Goal: Book appointment/travel/reservation

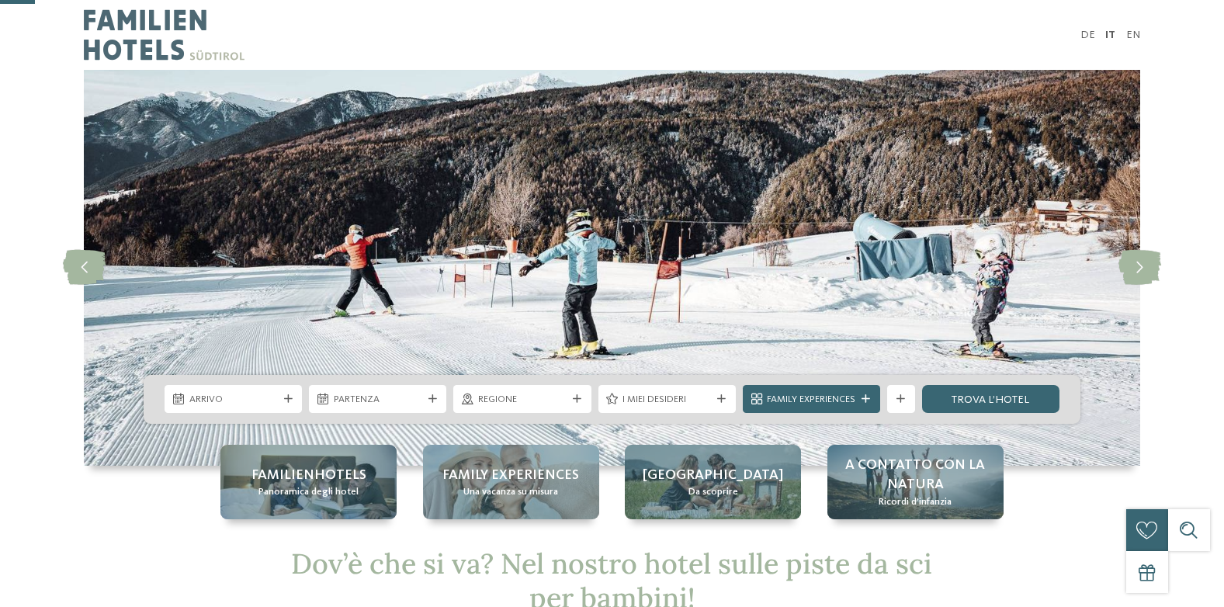
scroll to position [131, 0]
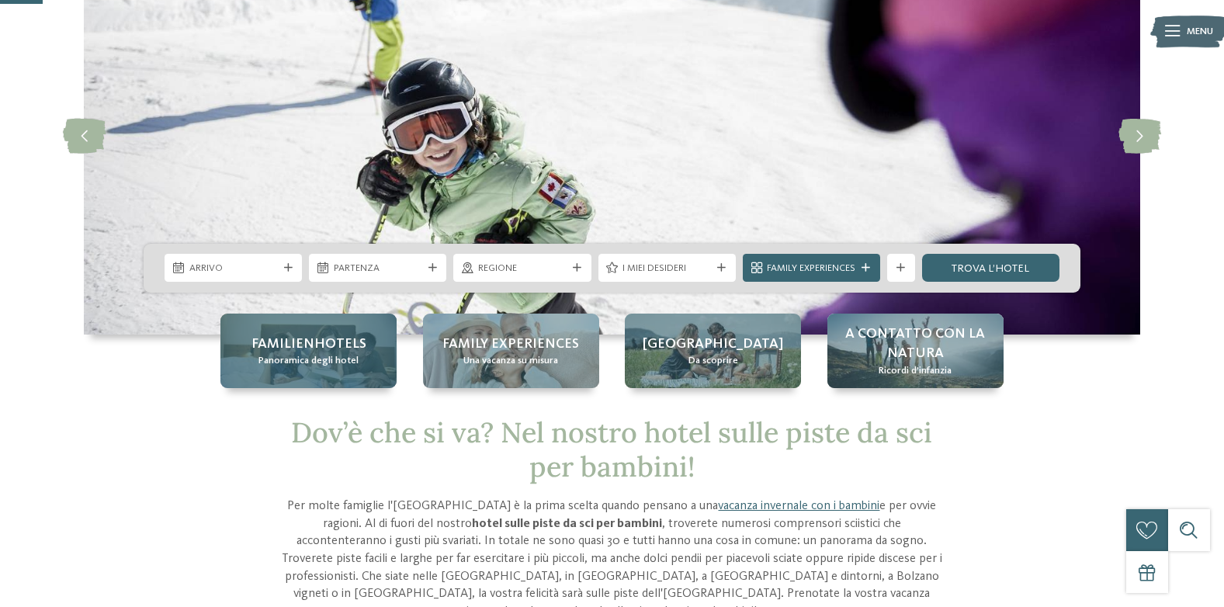
click at [300, 351] on span "Familienhotels" at bounding box center [308, 344] width 115 height 19
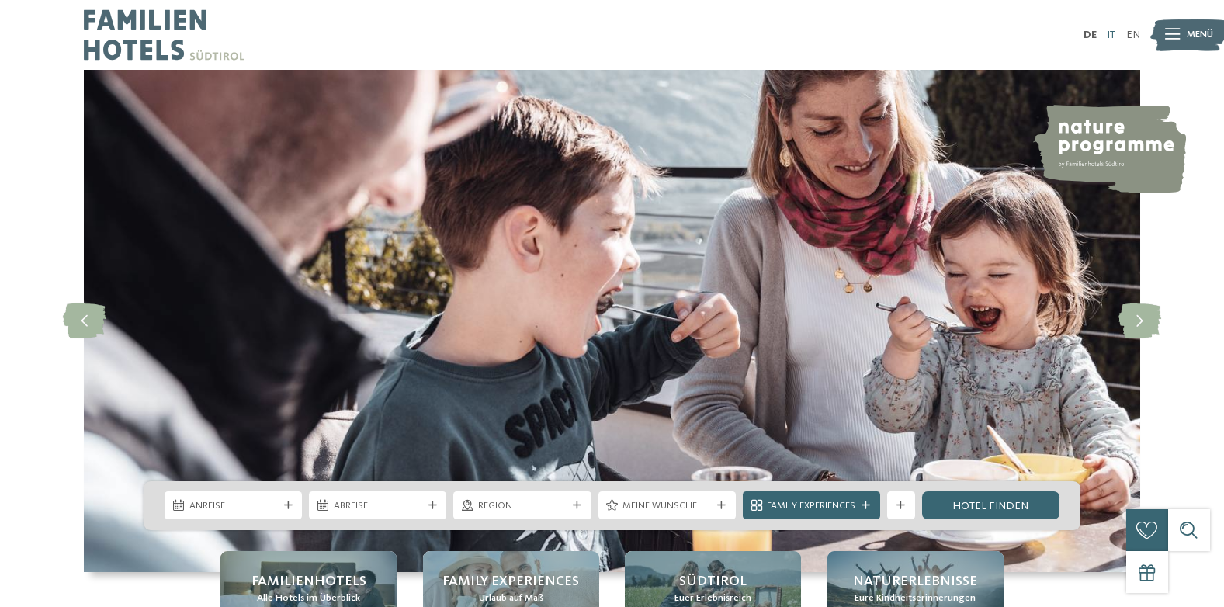
click at [1114, 37] on link "IT" at bounding box center [1111, 34] width 9 height 11
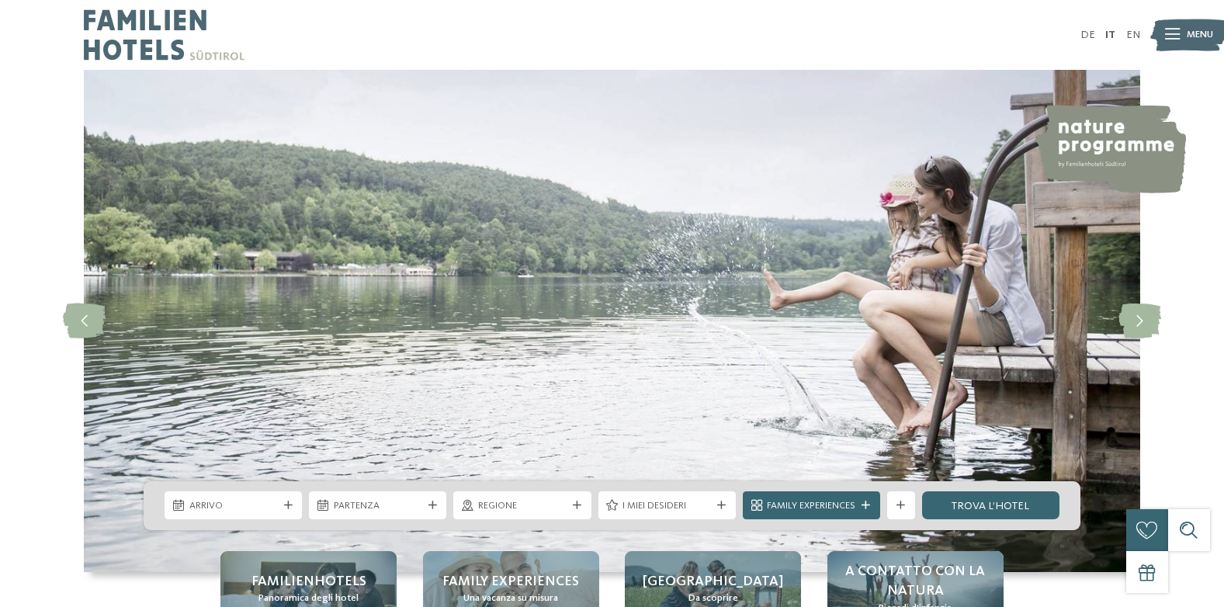
click at [1191, 30] on span "Menu" at bounding box center [1200, 35] width 26 height 14
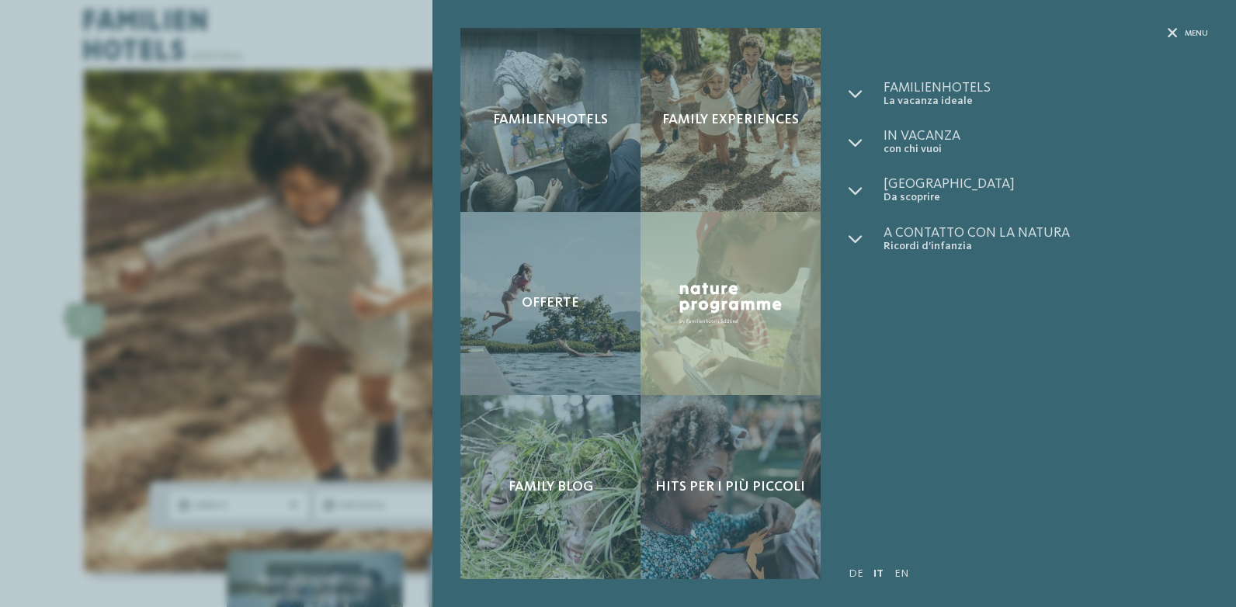
click at [343, 19] on div "Familienhotels Family experiences Offerte" at bounding box center [618, 303] width 1236 height 607
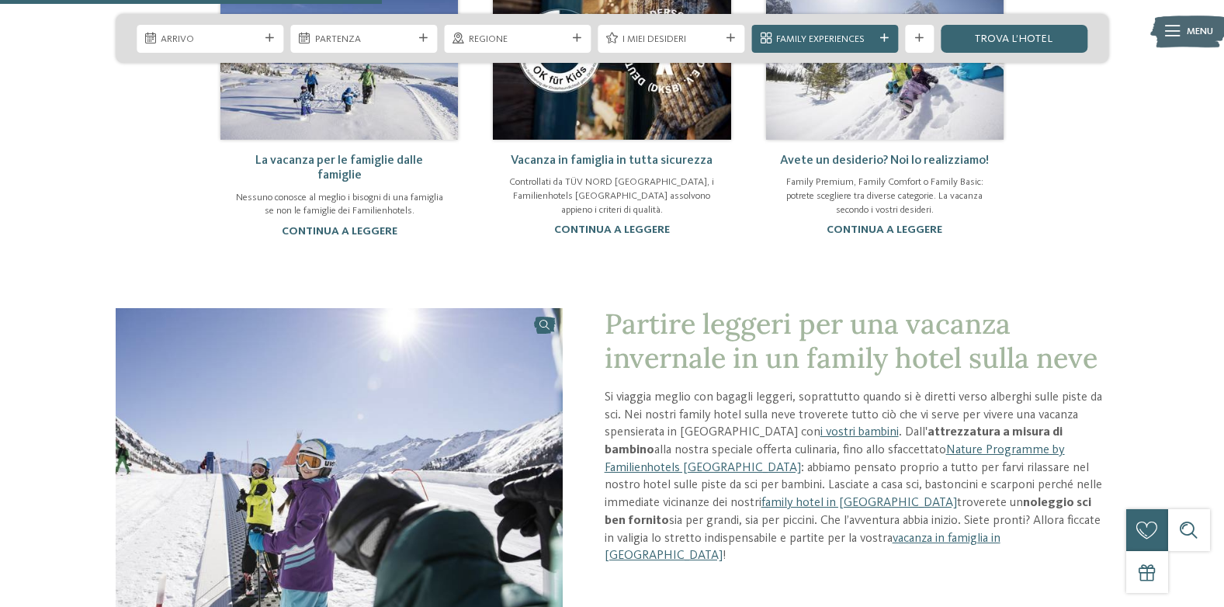
scroll to position [1242, 0]
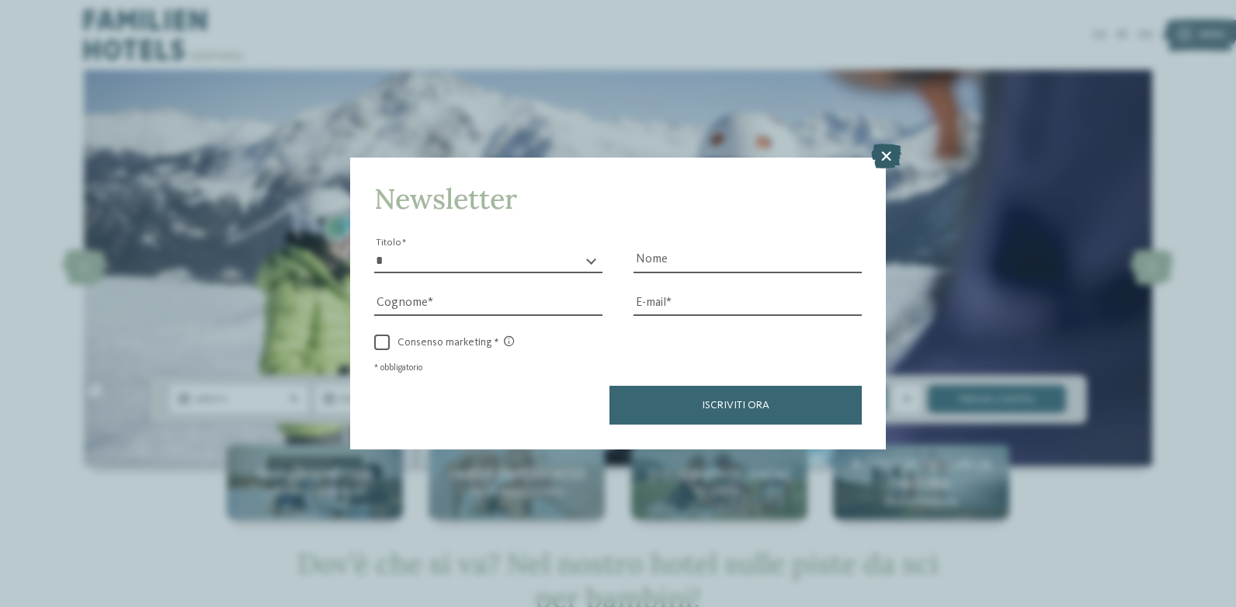
click at [884, 166] on icon at bounding box center [886, 156] width 30 height 25
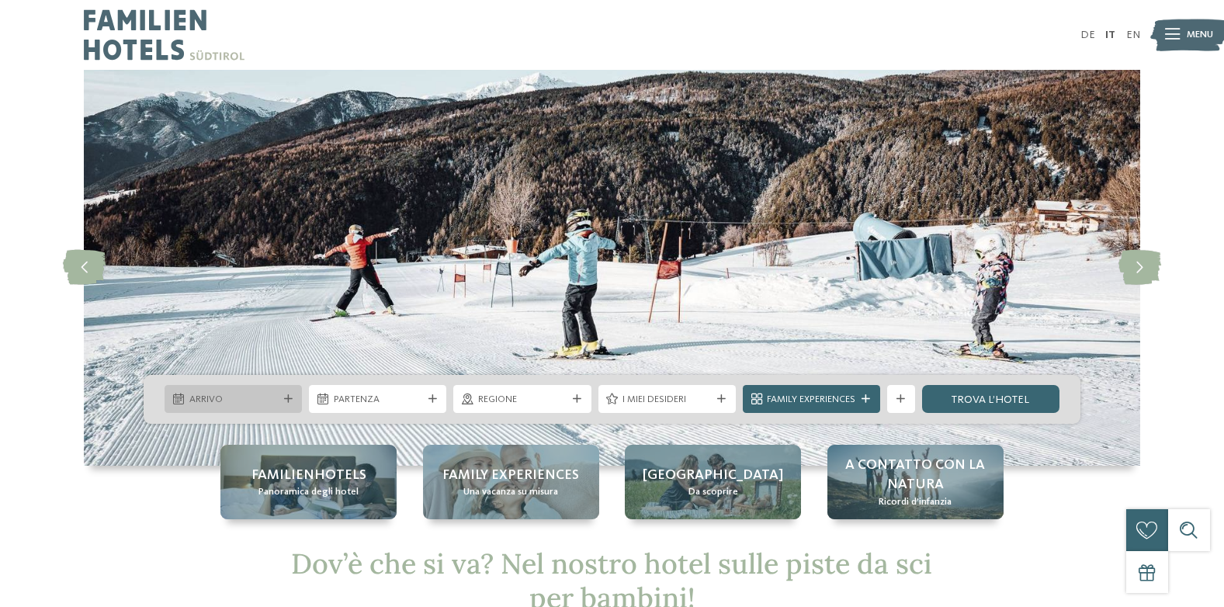
click at [253, 394] on span "Arrivo" at bounding box center [233, 400] width 88 height 14
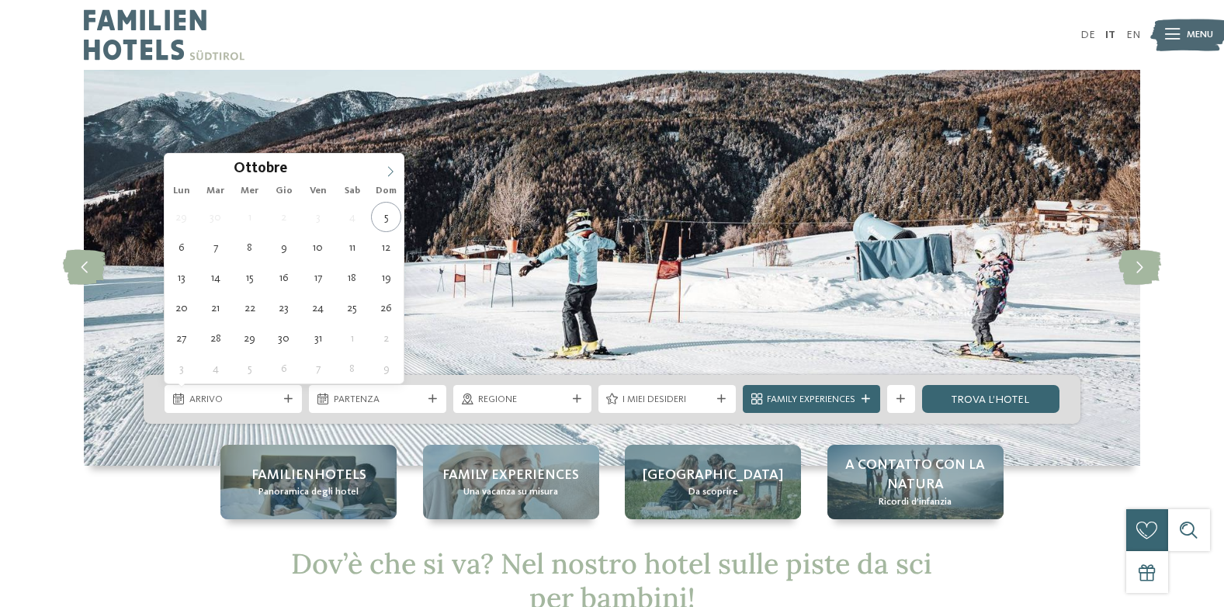
click at [389, 179] on span at bounding box center [390, 167] width 26 height 26
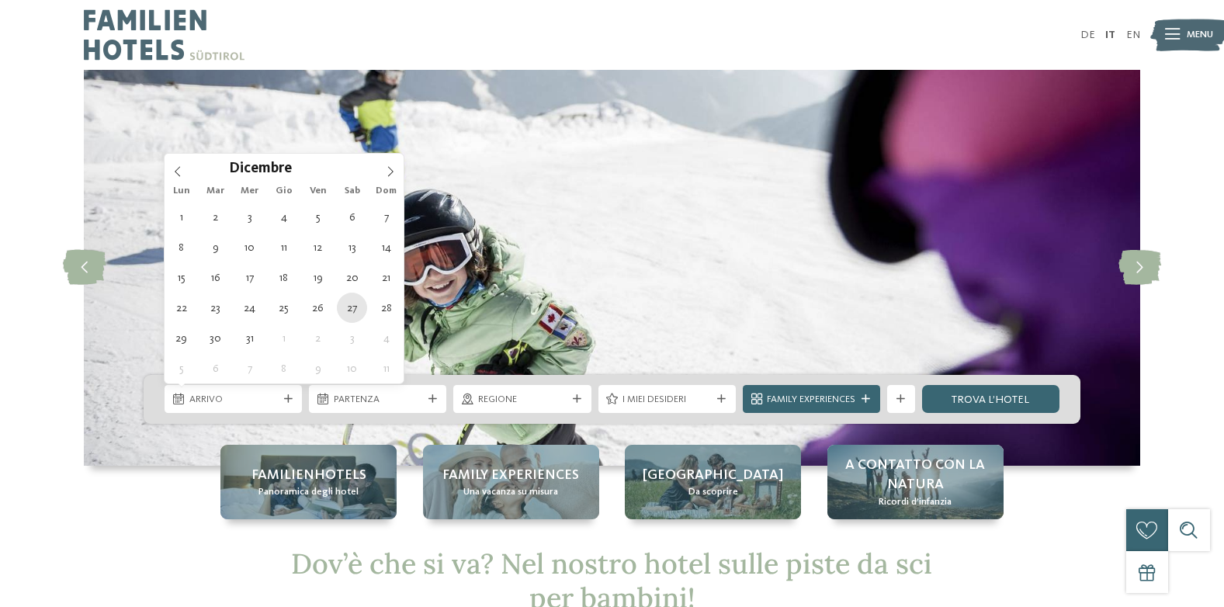
type div "27.12.2025"
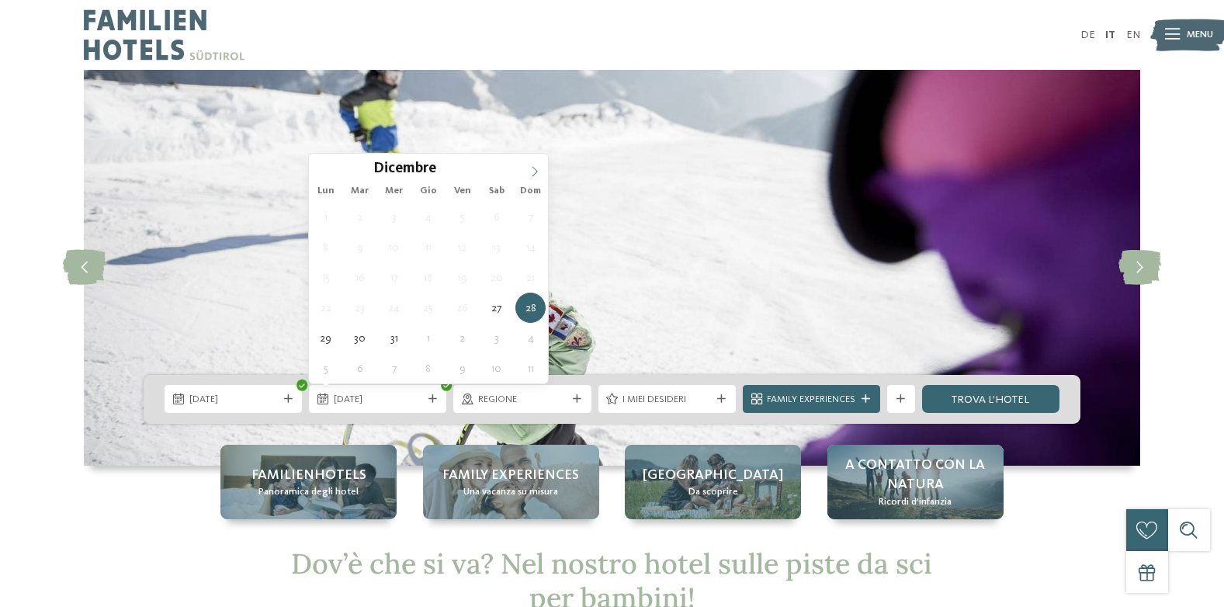
type input "****"
click at [531, 164] on span at bounding box center [535, 167] width 26 height 26
type div "03.01.2026"
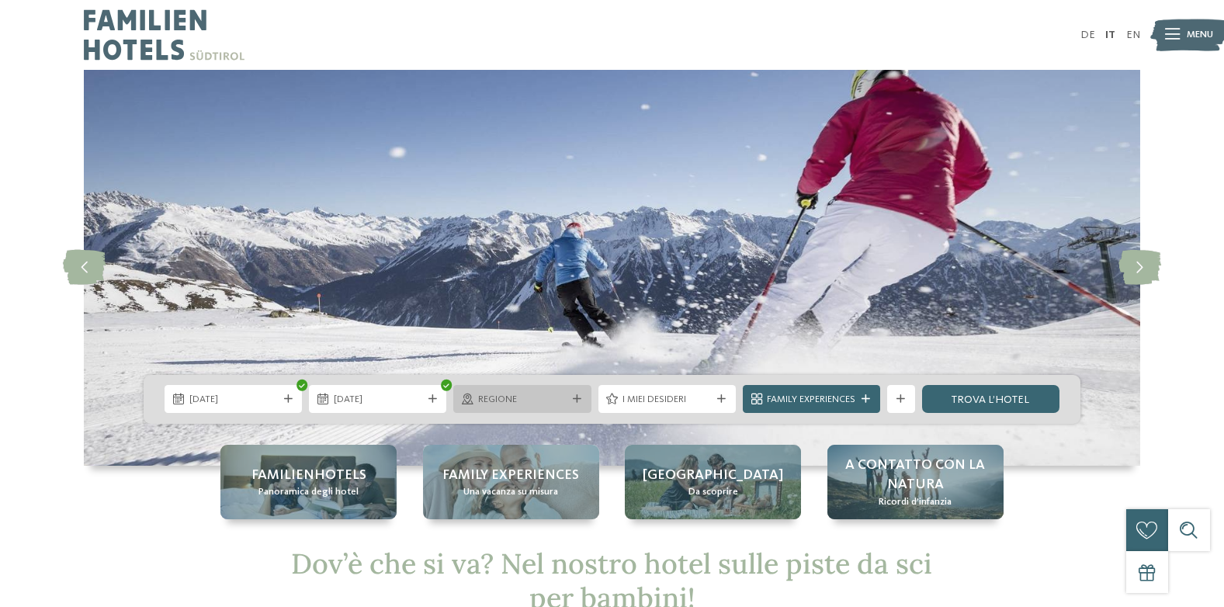
click at [532, 397] on span "Regione" at bounding box center [522, 400] width 88 height 14
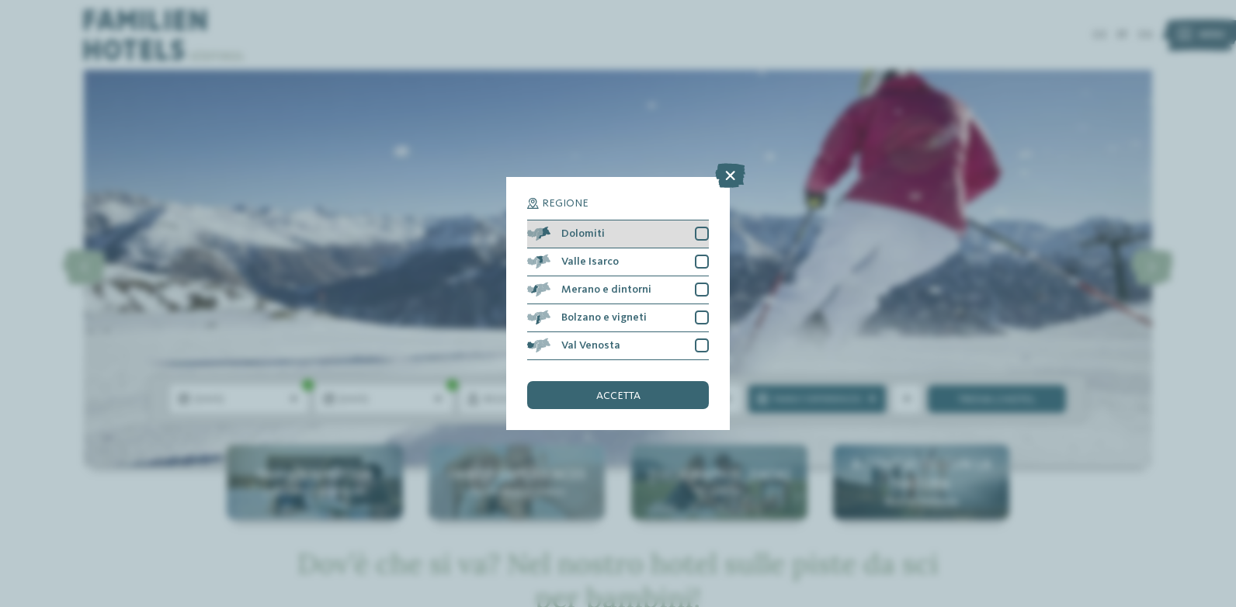
click at [702, 230] on div at bounding box center [702, 234] width 14 height 14
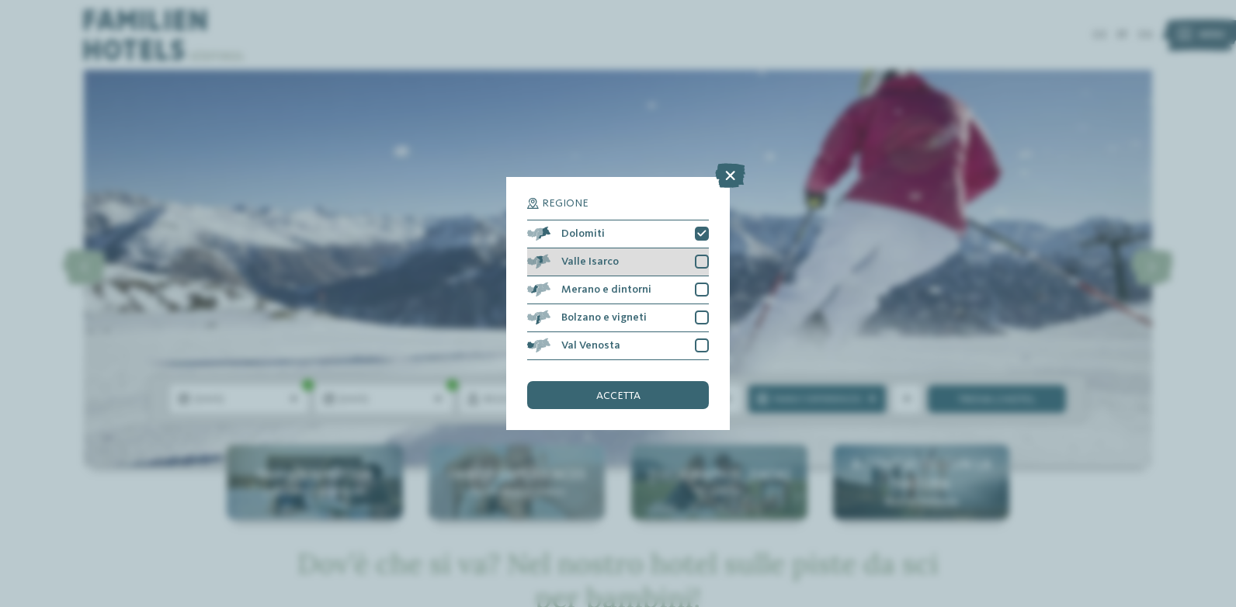
click at [702, 263] on div at bounding box center [702, 262] width 14 height 14
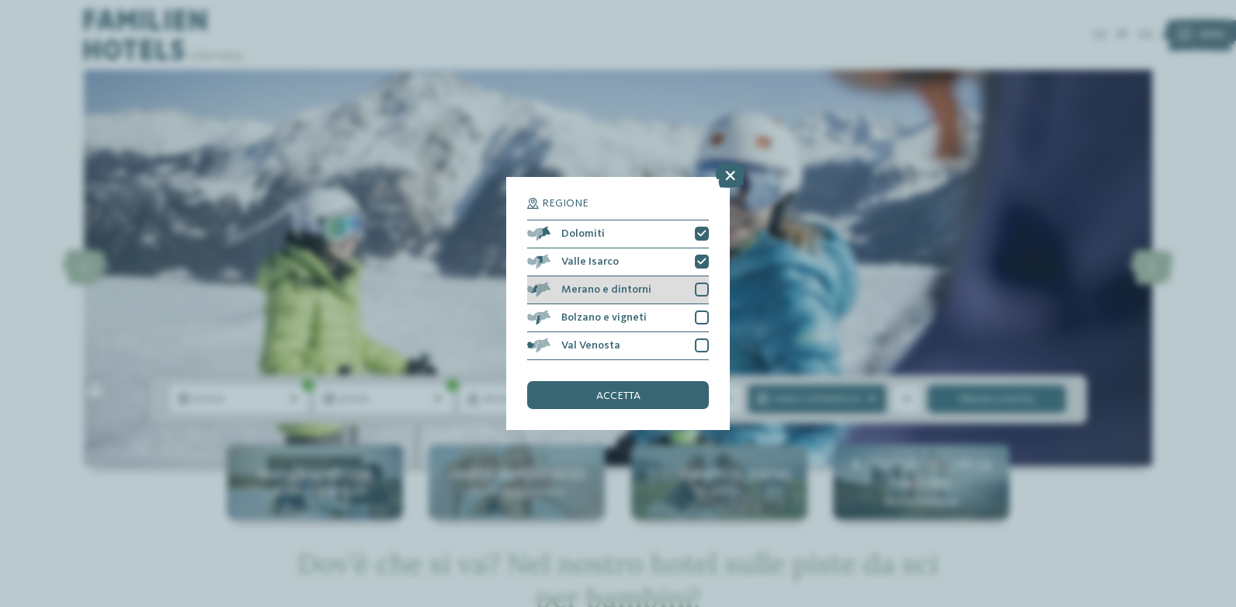
click at [702, 287] on div at bounding box center [702, 290] width 14 height 14
click at [702, 317] on div at bounding box center [702, 317] width 14 height 14
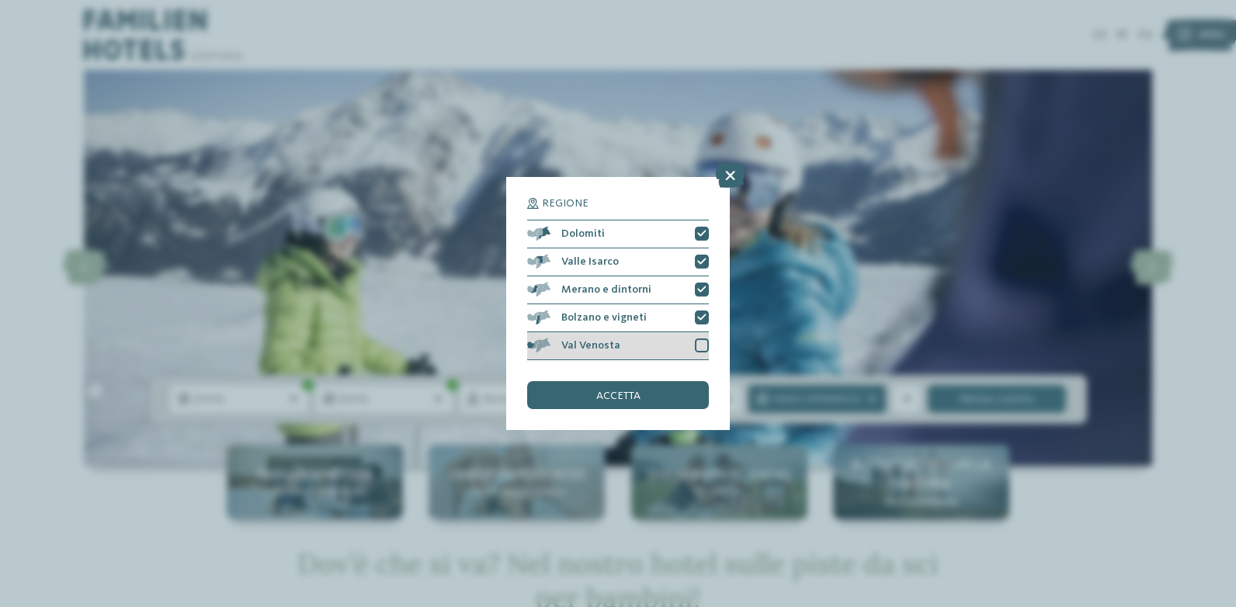
click at [701, 346] on div at bounding box center [702, 345] width 14 height 14
click at [660, 398] on div "accetta" at bounding box center [618, 395] width 182 height 28
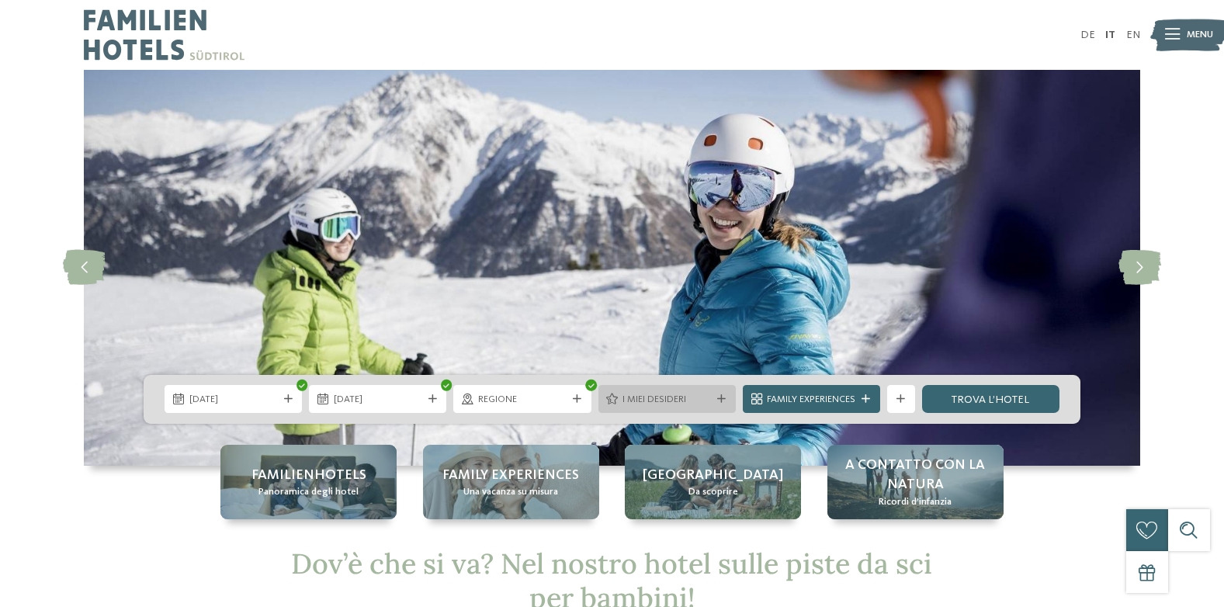
click at [715, 398] on div at bounding box center [722, 399] width 14 height 9
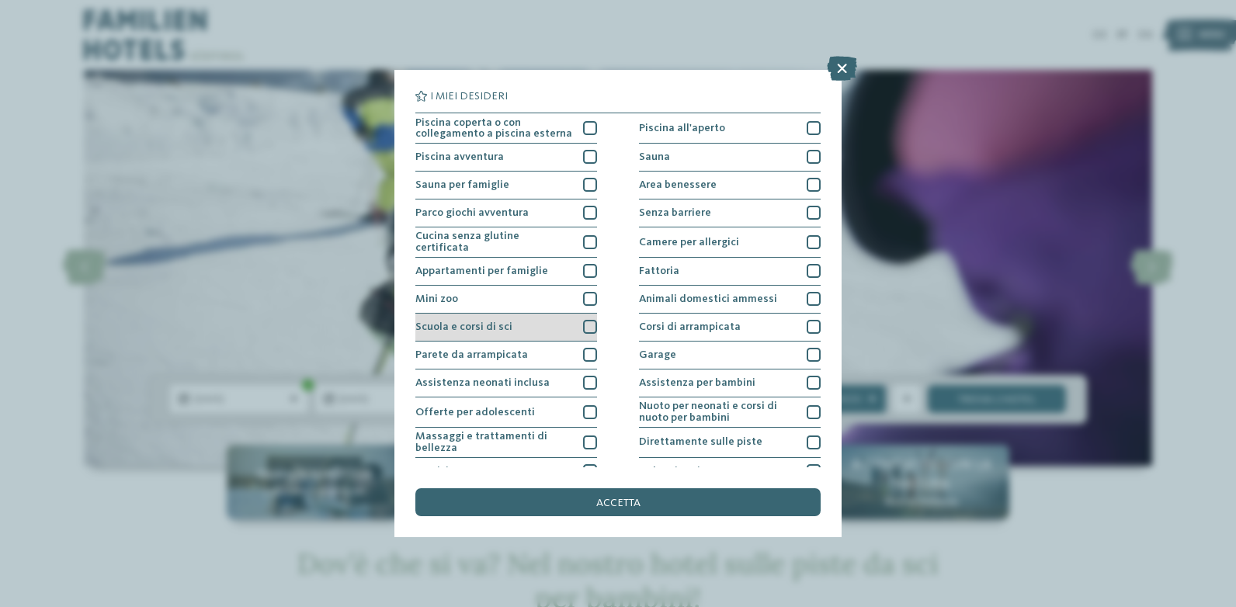
click at [584, 323] on div at bounding box center [590, 327] width 14 height 14
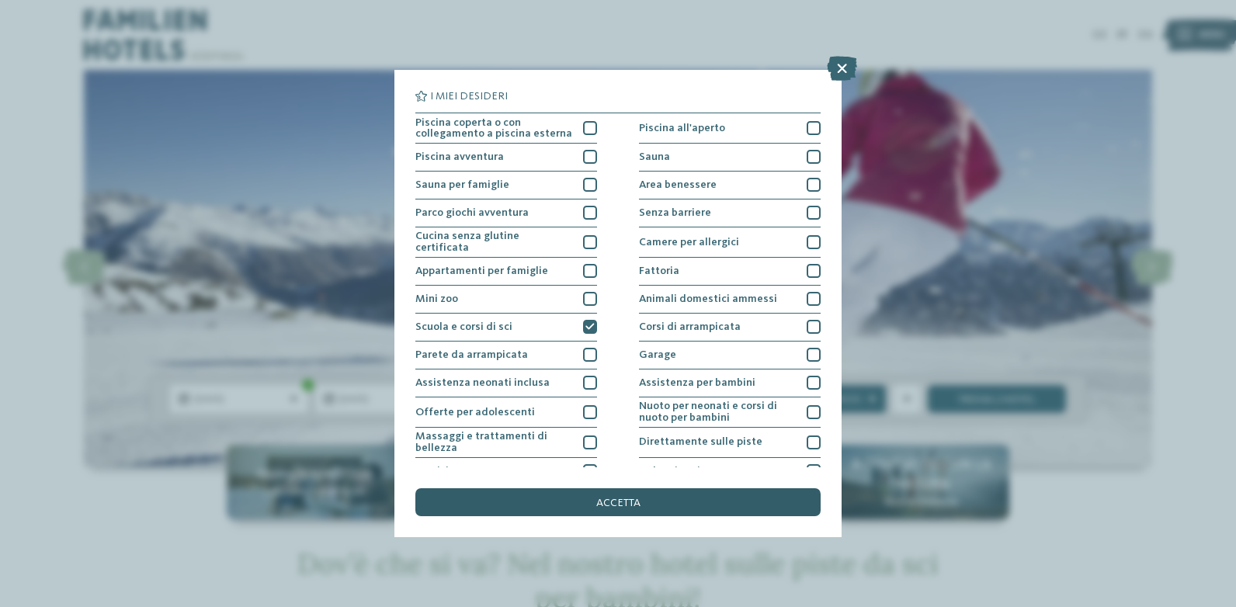
click at [645, 497] on div "accetta" at bounding box center [617, 502] width 405 height 28
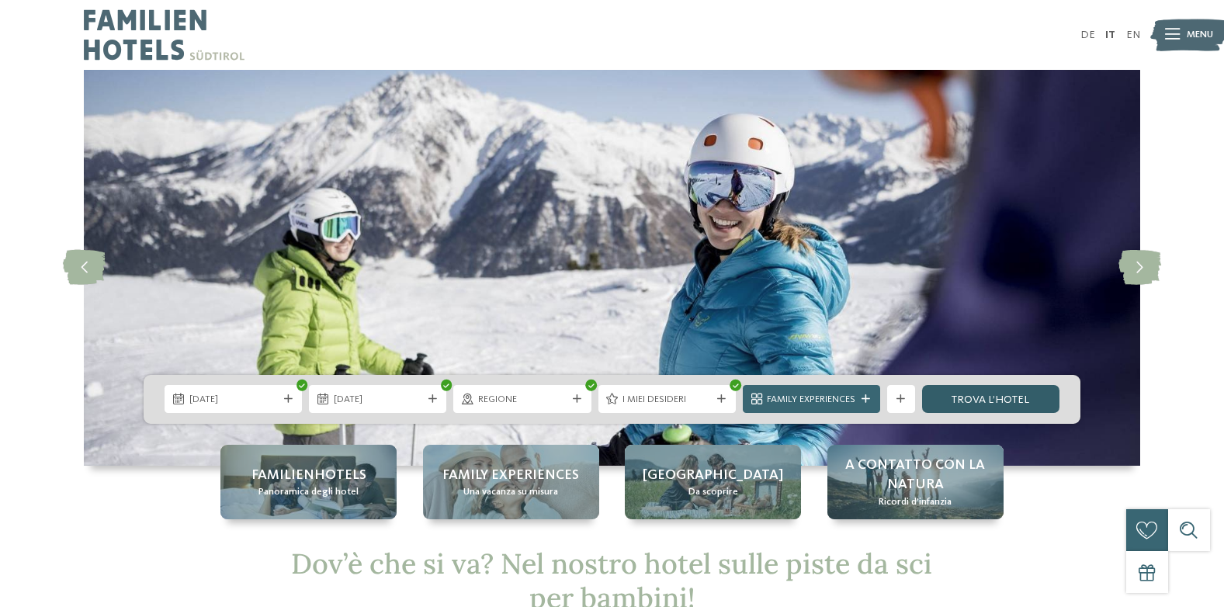
click at [1034, 390] on link "trova l’hotel" at bounding box center [990, 399] width 137 height 28
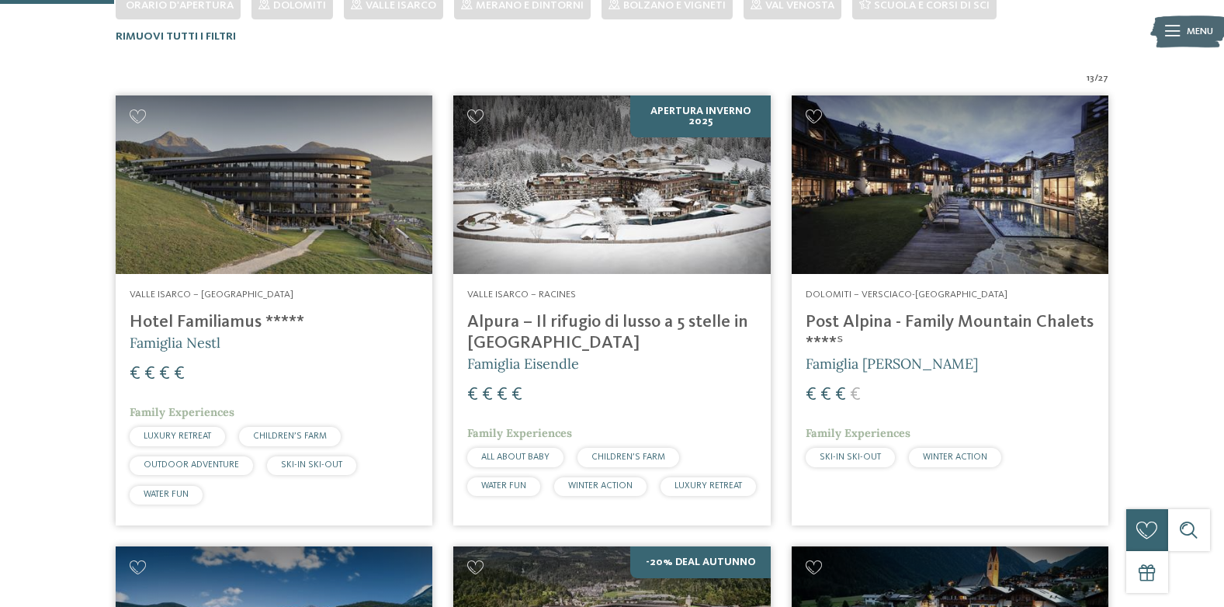
scroll to position [141, 0]
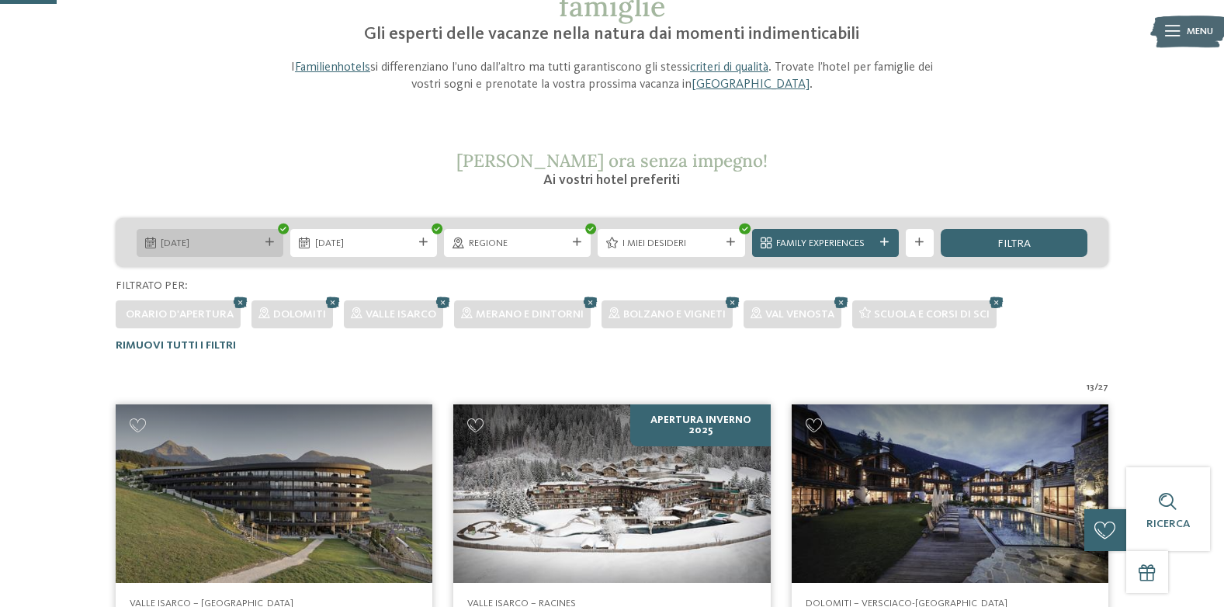
click at [271, 240] on icon at bounding box center [269, 242] width 9 height 9
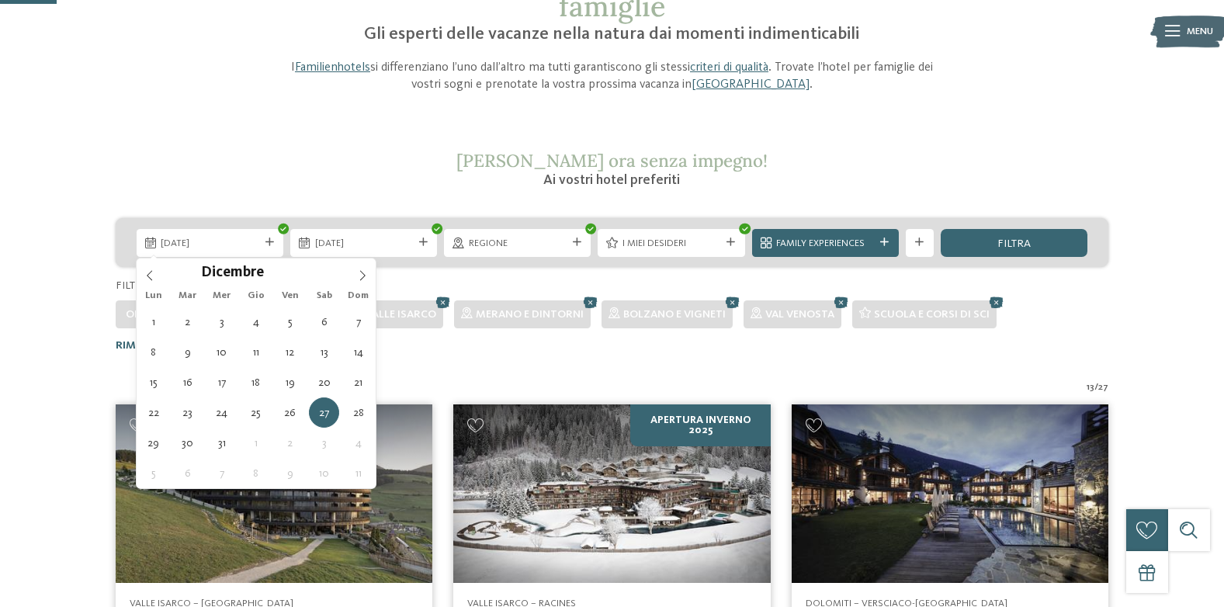
type div "27.12.2025"
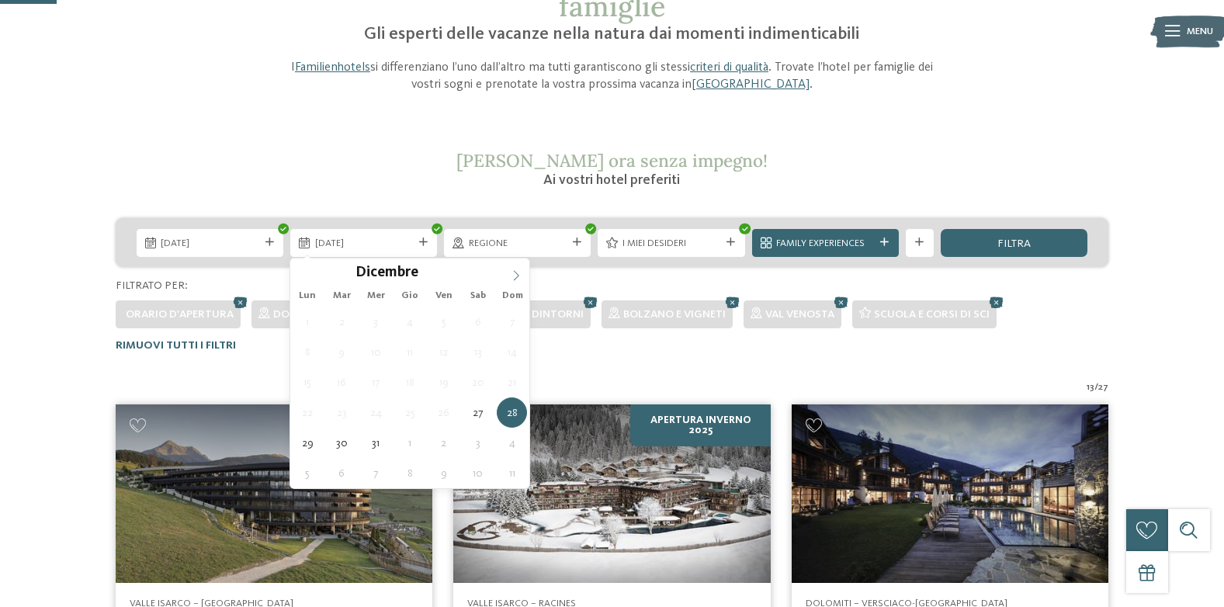
type input "****"
click at [515, 274] on icon at bounding box center [516, 275] width 11 height 11
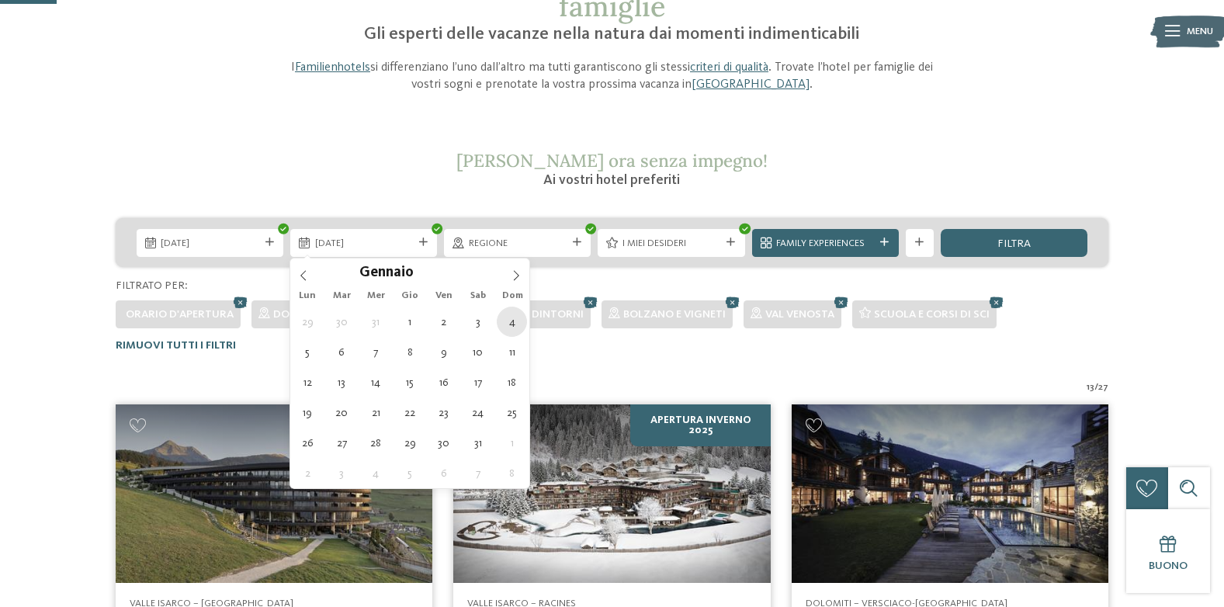
type div "04.01.2026"
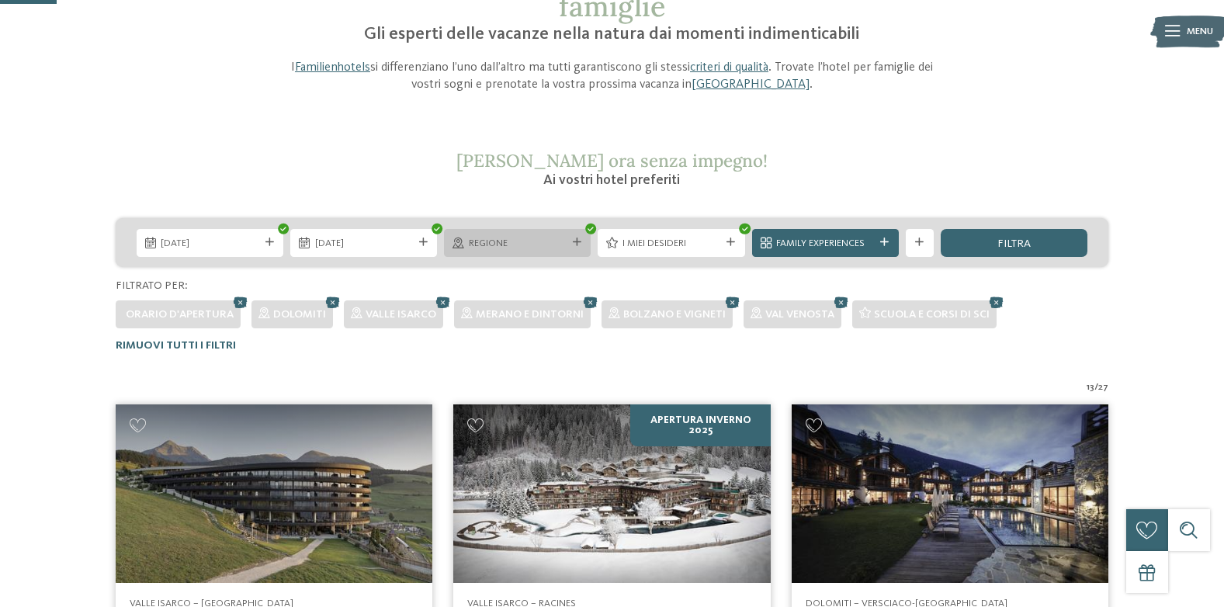
click at [574, 244] on icon at bounding box center [577, 242] width 9 height 9
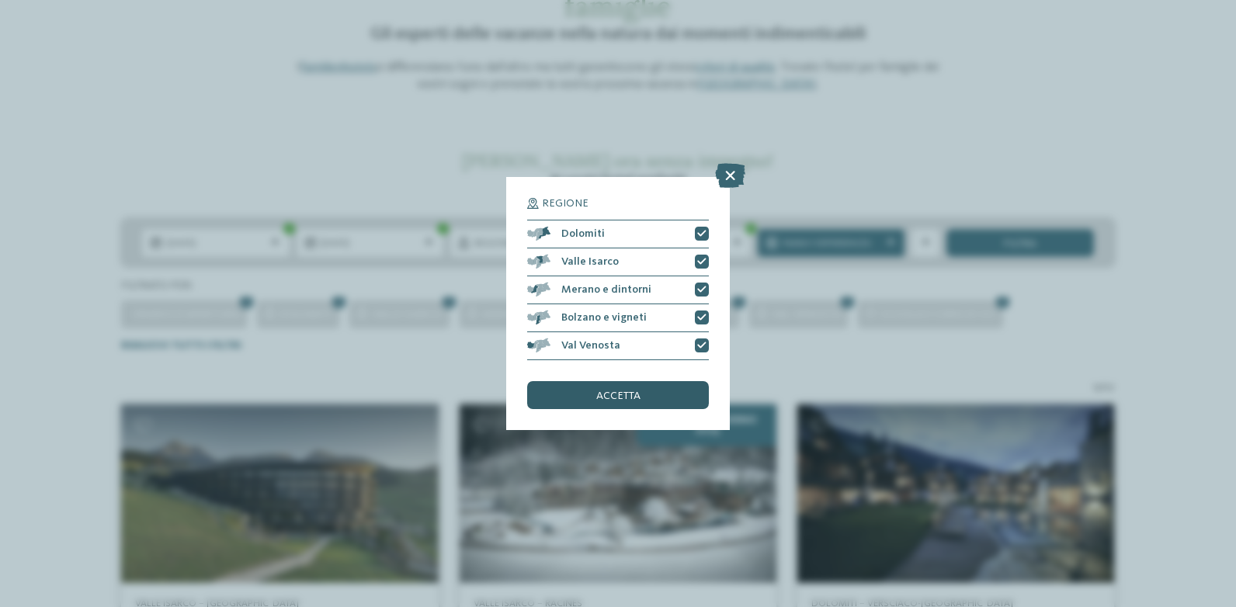
click at [629, 402] on div "accetta" at bounding box center [618, 395] width 182 height 28
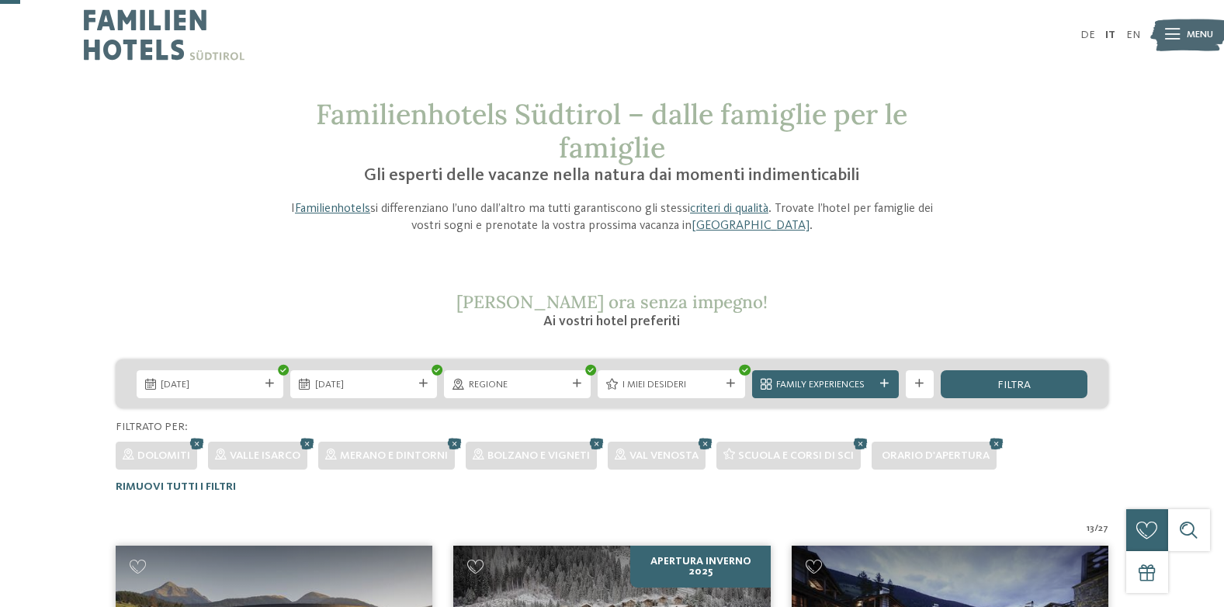
scroll to position [50, 0]
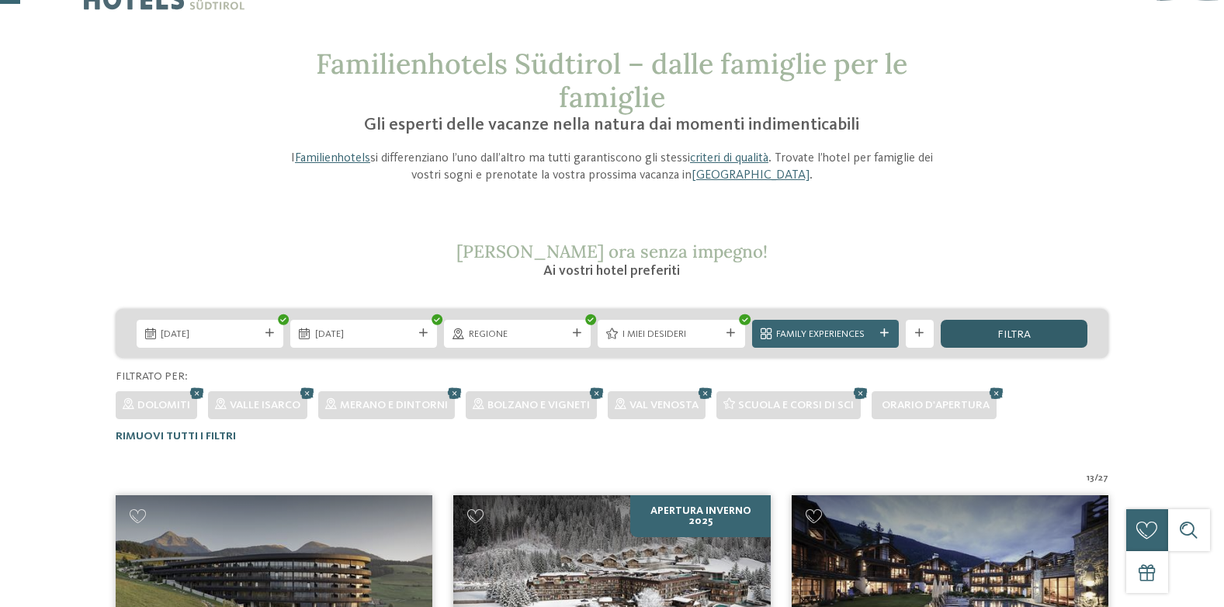
click at [989, 331] on div "filtra" at bounding box center [1014, 334] width 147 height 28
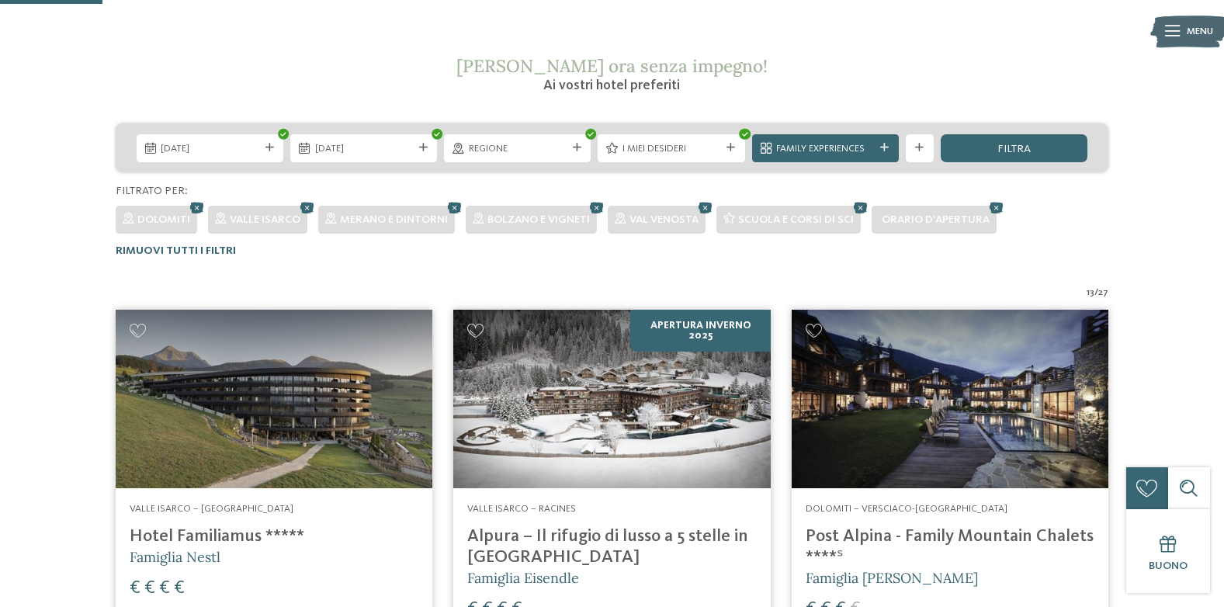
scroll to position [415, 0]
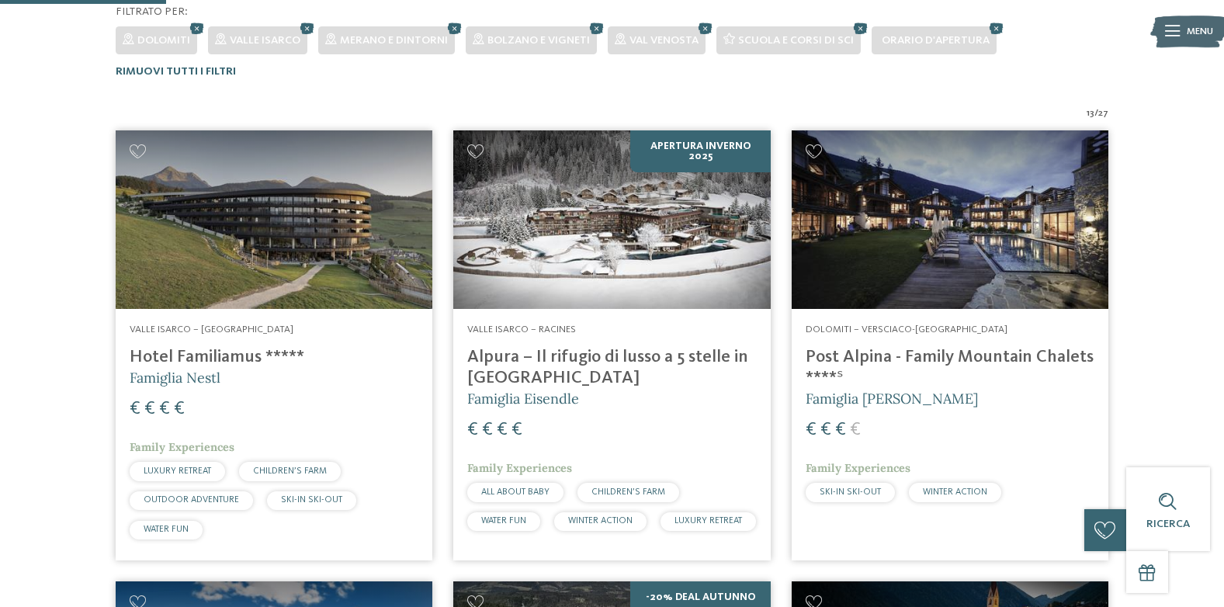
click at [968, 248] on img at bounding box center [950, 219] width 317 height 179
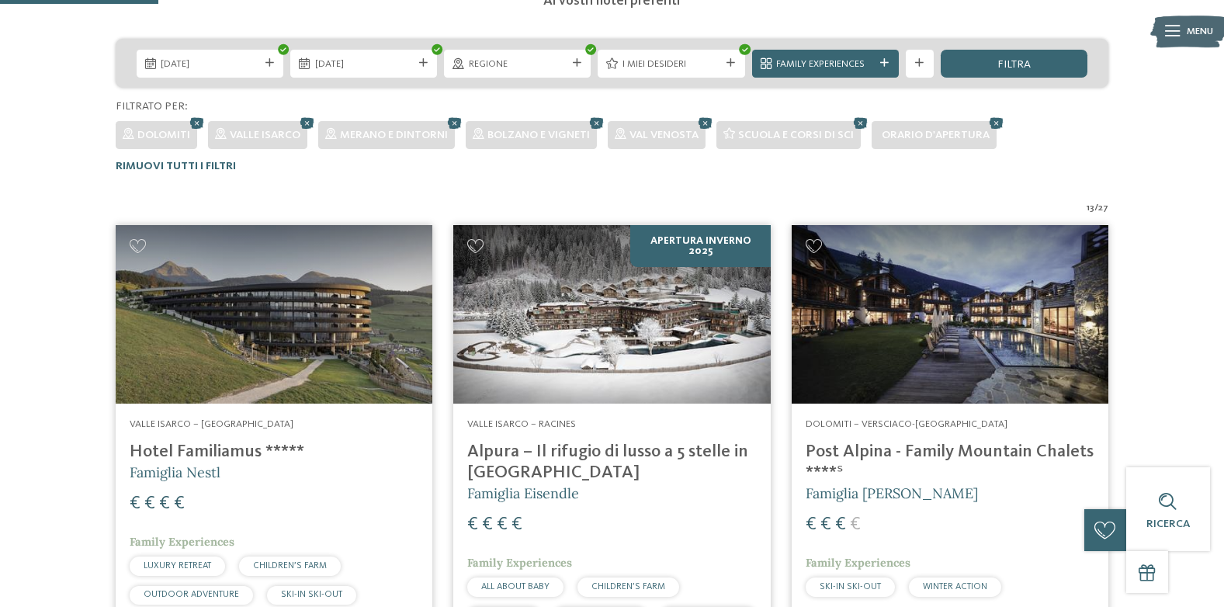
scroll to position [396, 0]
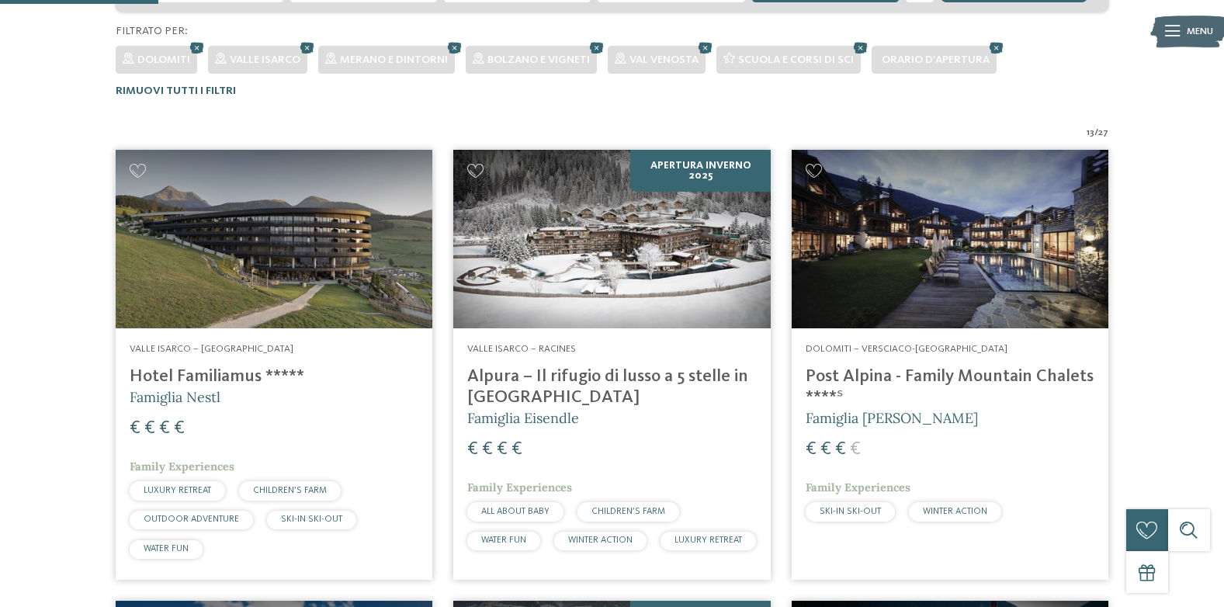
click at [721, 210] on img at bounding box center [611, 239] width 317 height 179
click at [574, 278] on img at bounding box center [611, 239] width 317 height 179
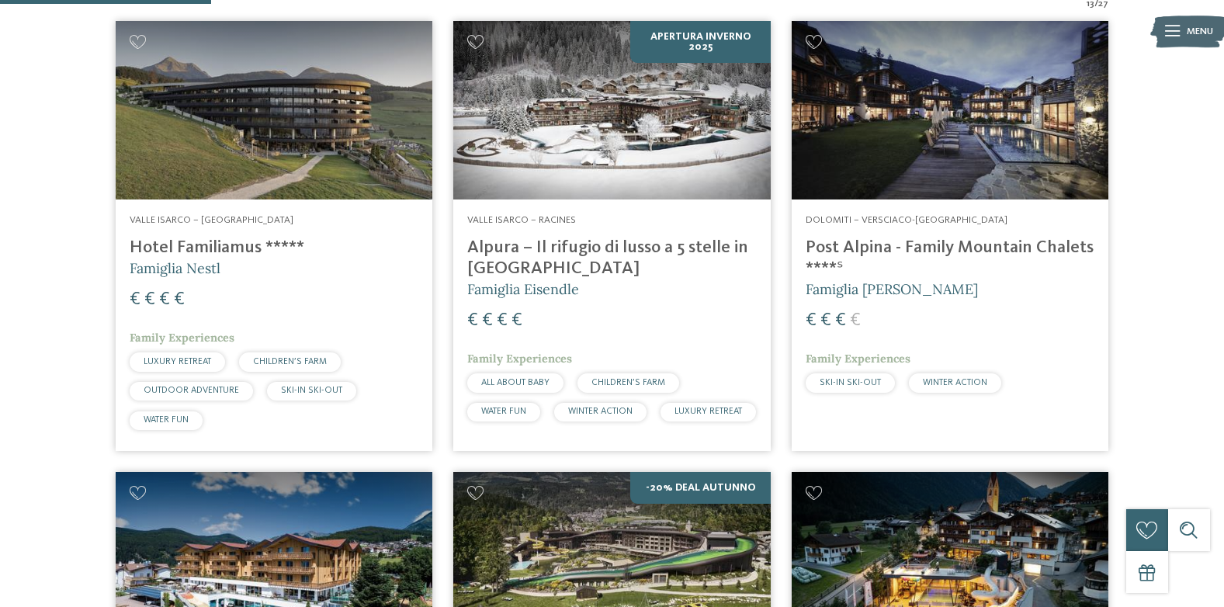
scroll to position [528, 0]
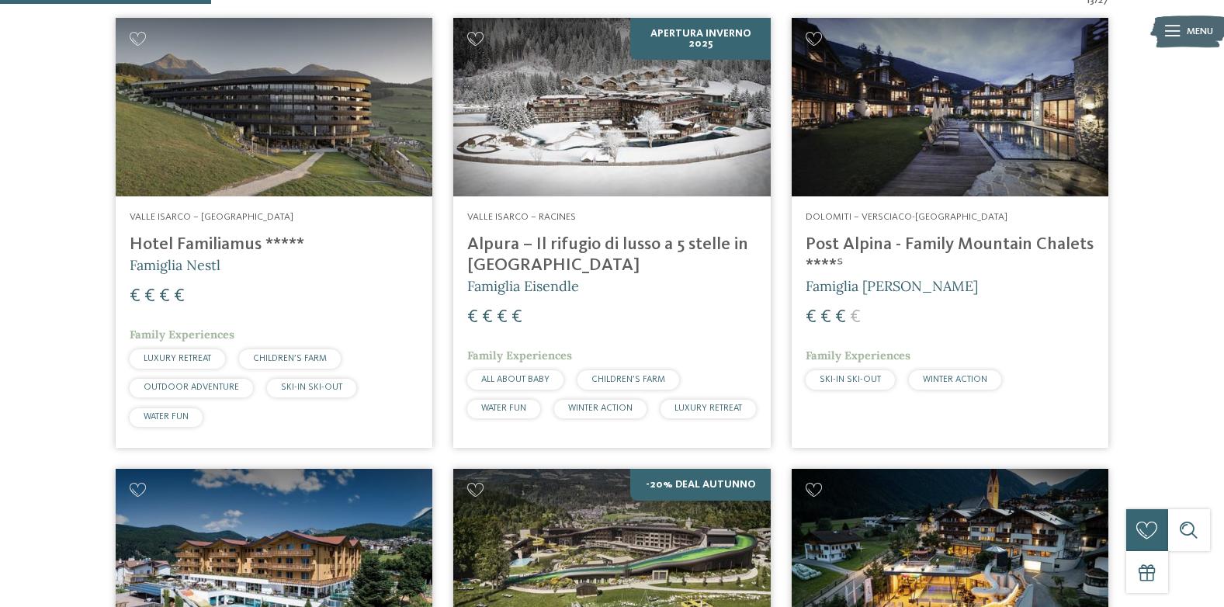
click at [602, 175] on img at bounding box center [611, 107] width 317 height 179
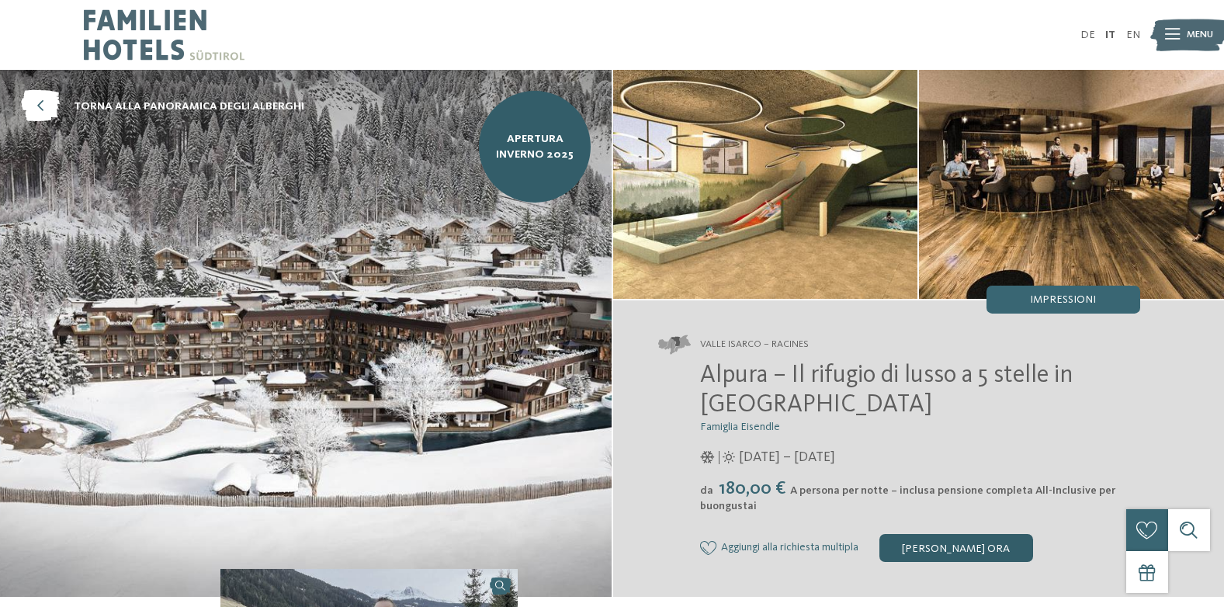
click at [965, 546] on div "[PERSON_NAME] ora" at bounding box center [956, 548] width 154 height 28
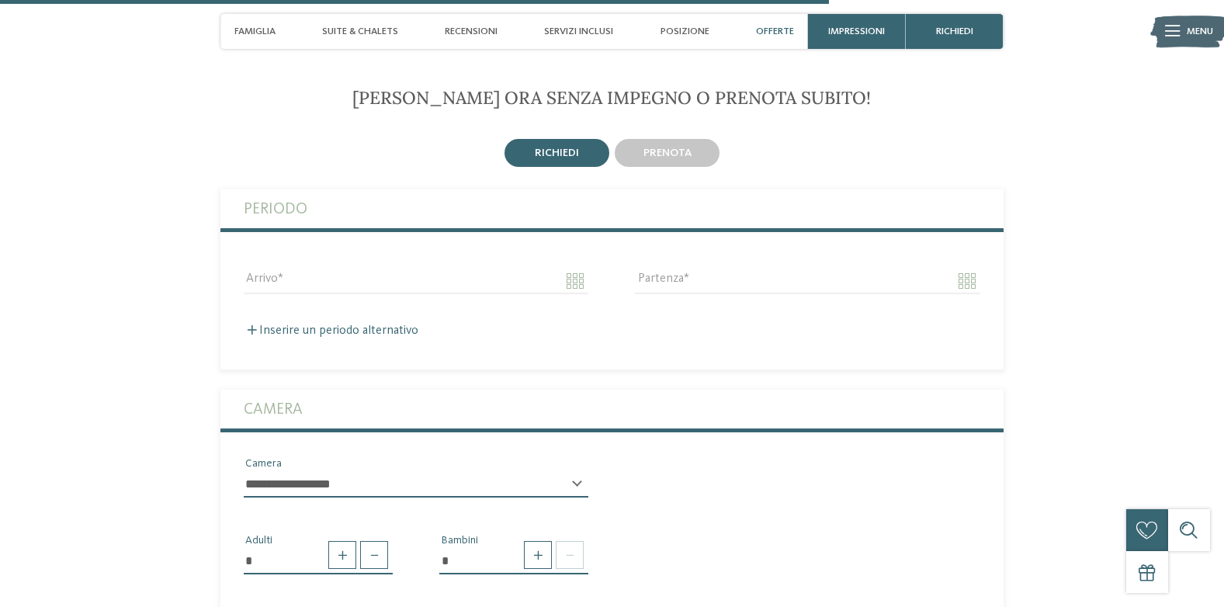
scroll to position [2962, 0]
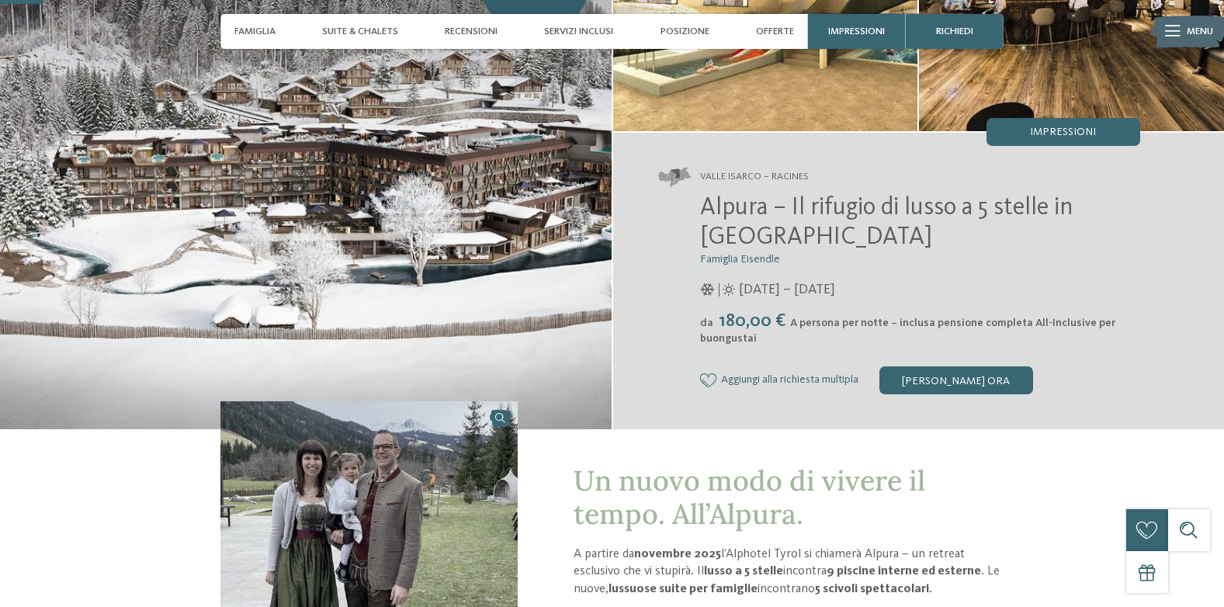
scroll to position [155, 0]
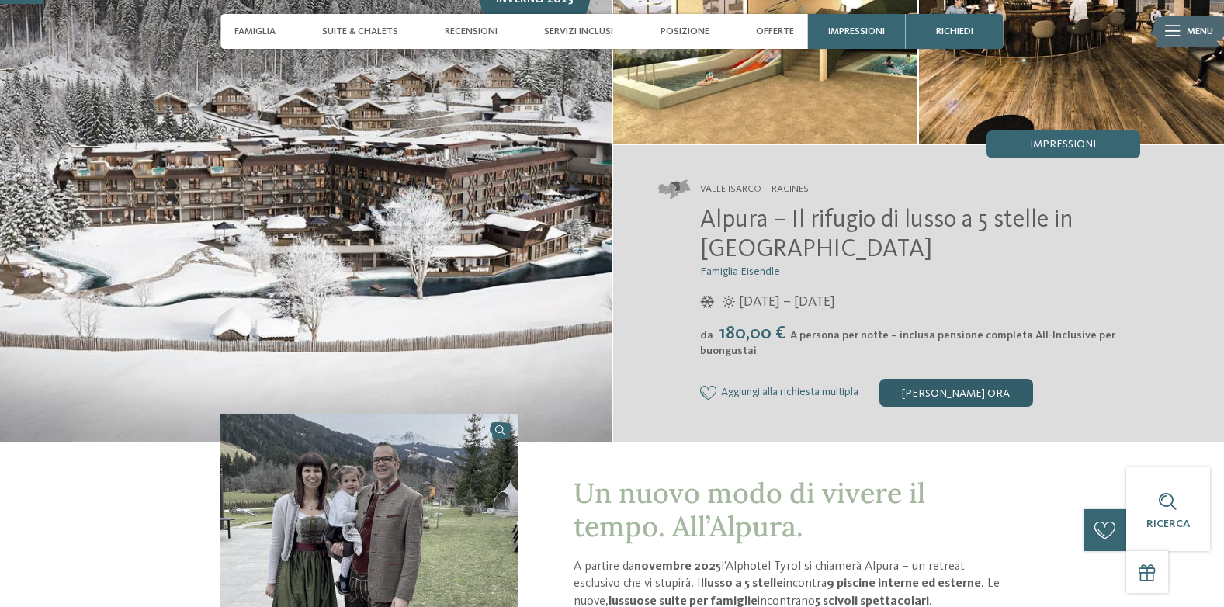
click at [969, 403] on div "[PERSON_NAME] ora" at bounding box center [956, 393] width 154 height 28
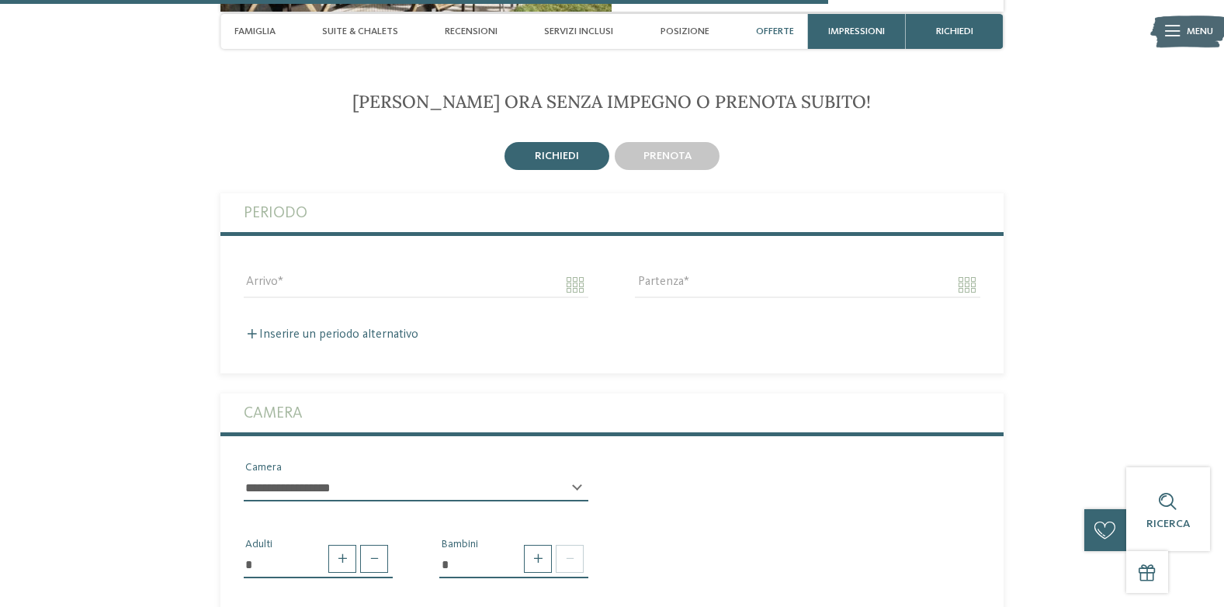
scroll to position [3049, 0]
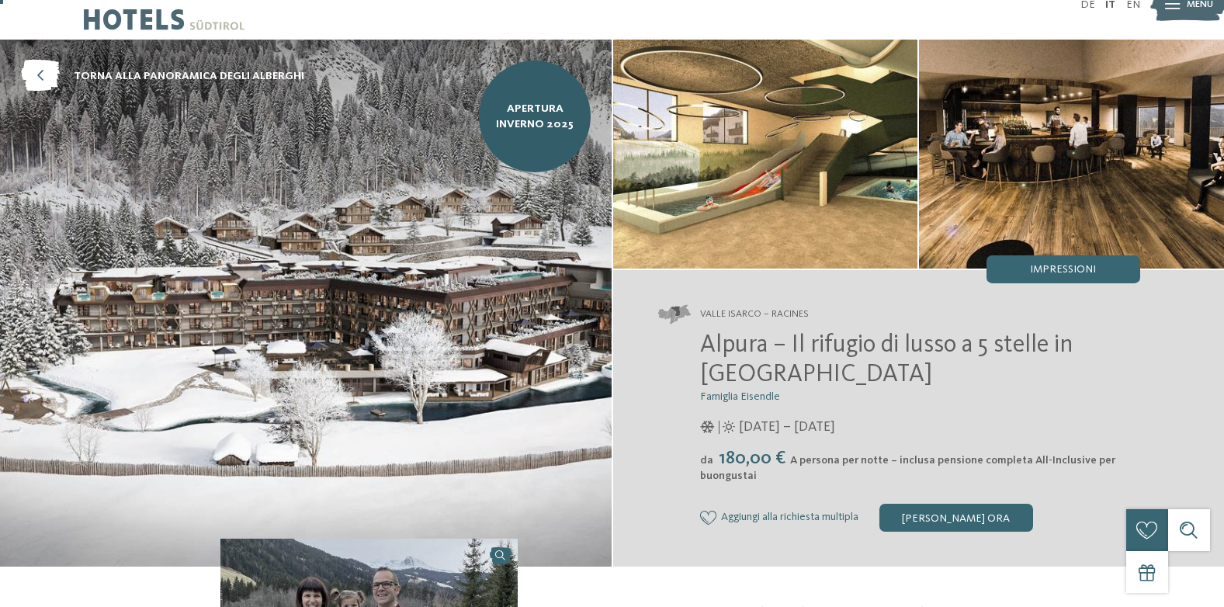
scroll to position [31, 0]
